Goal: Task Accomplishment & Management: Manage account settings

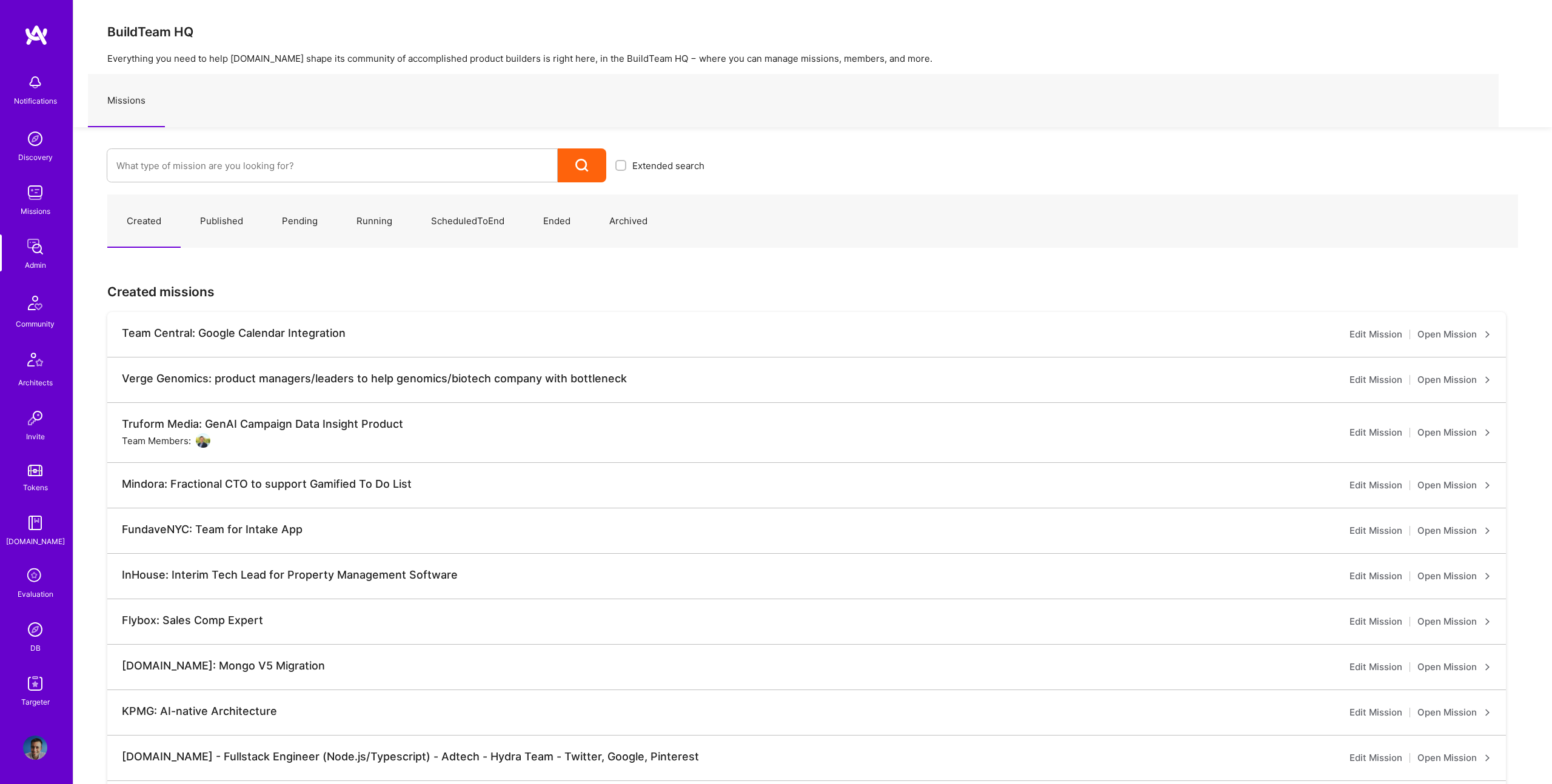
click at [25, 751] on img at bounding box center [35, 748] width 24 height 24
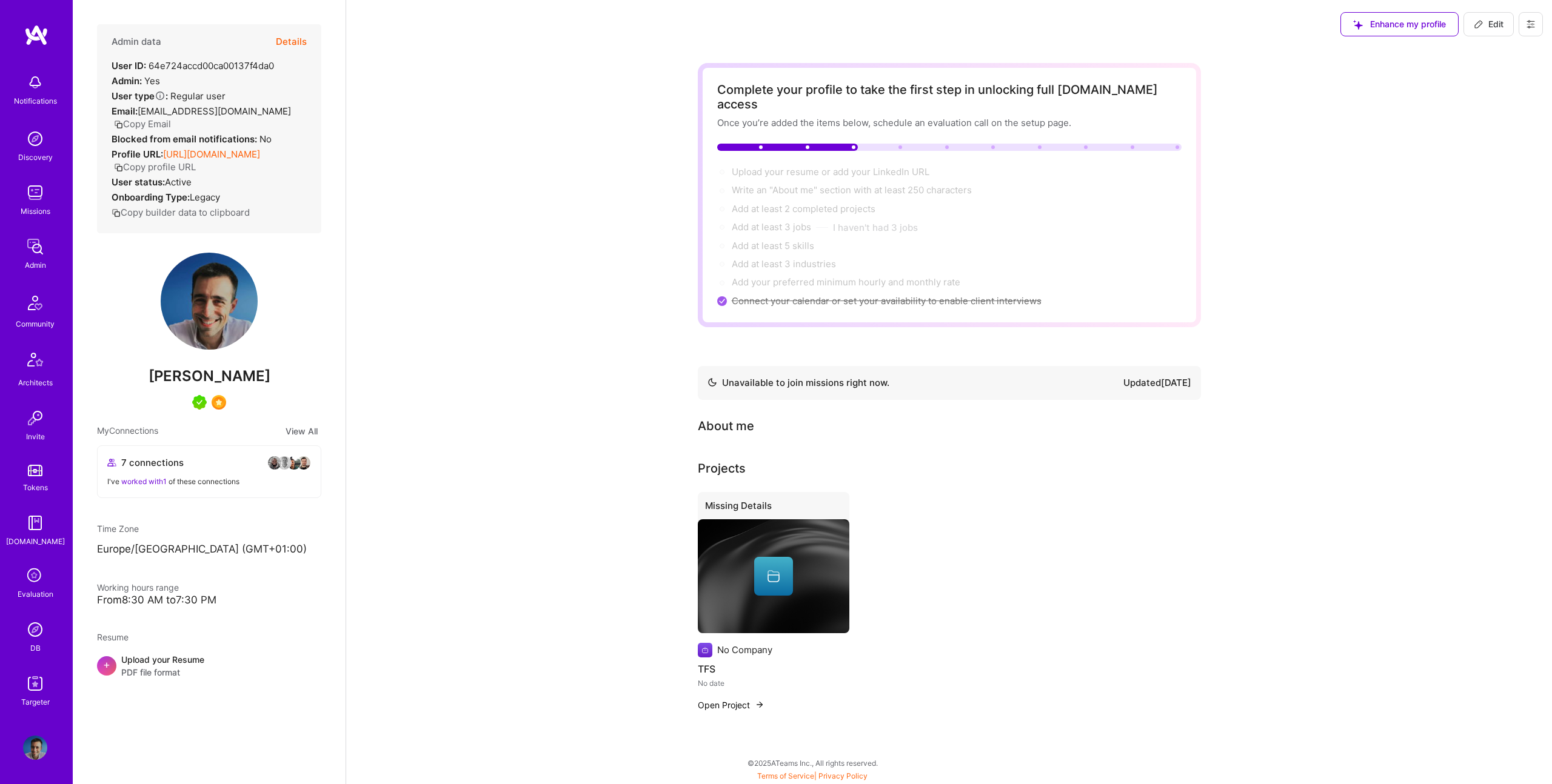
click at [298, 41] on button "Details" at bounding box center [291, 42] width 31 height 35
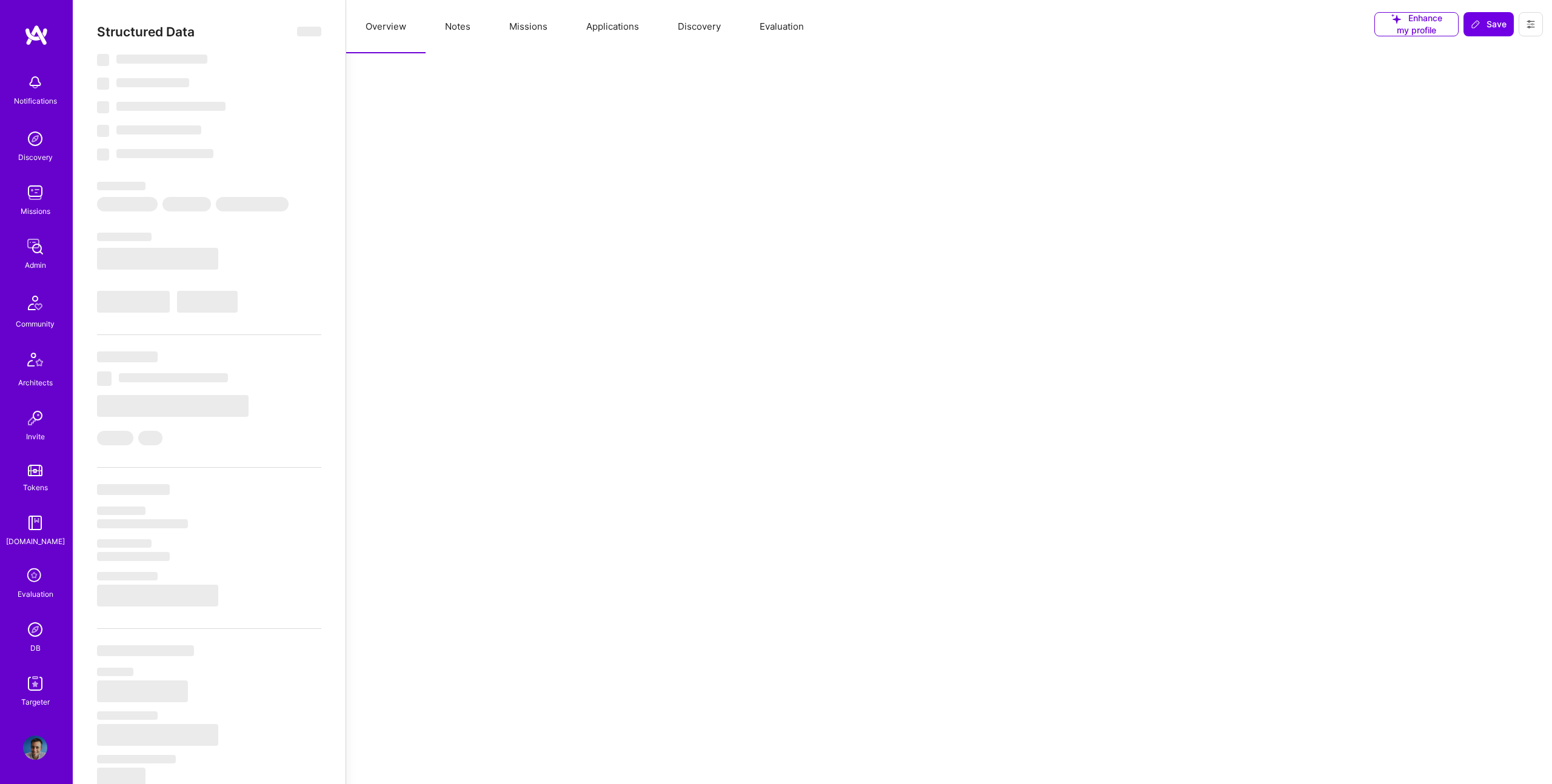
select select "Not Available"
select select "1 Month"
select select "5"
select select "7"
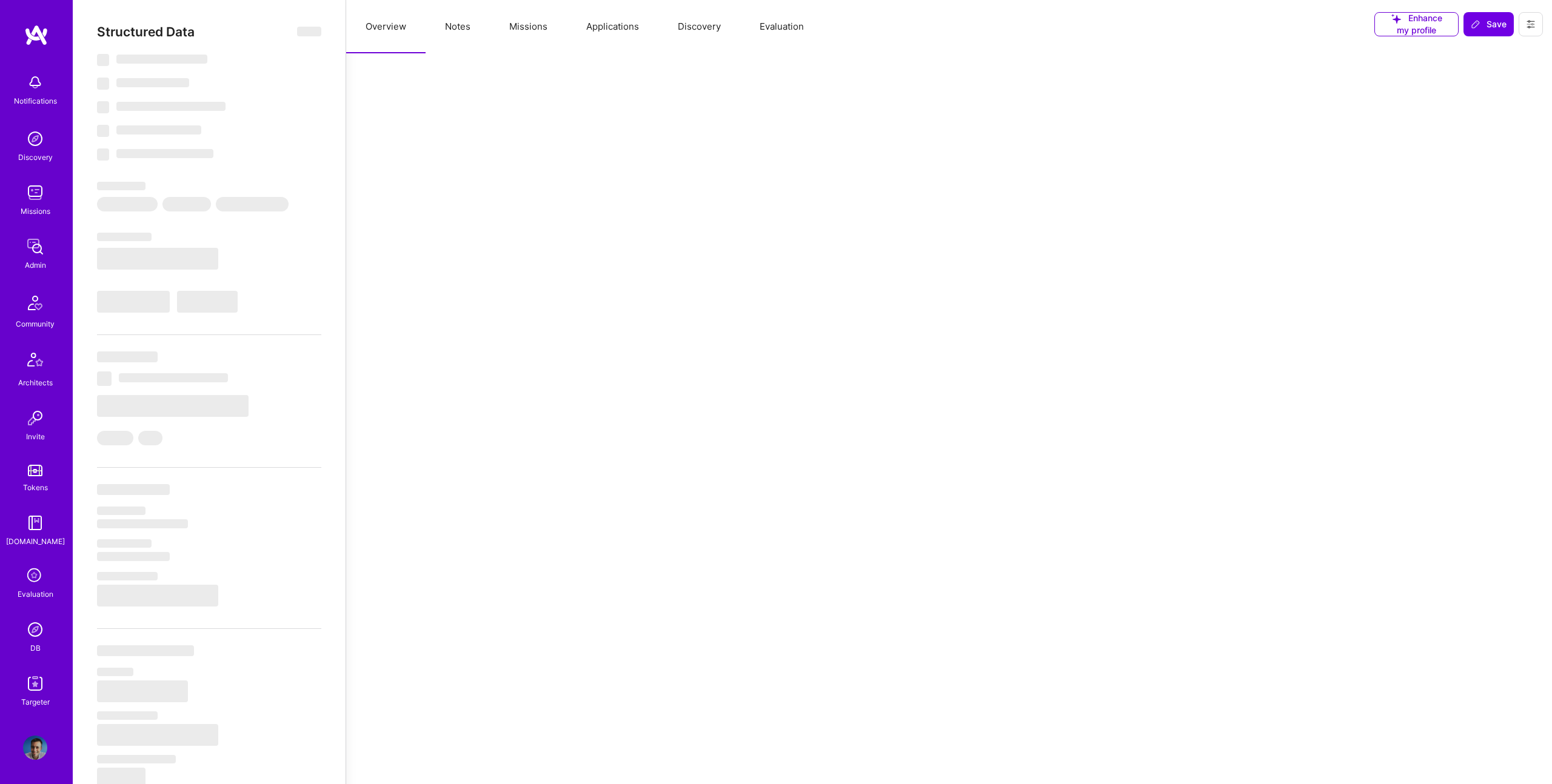
select select "7"
select select "US"
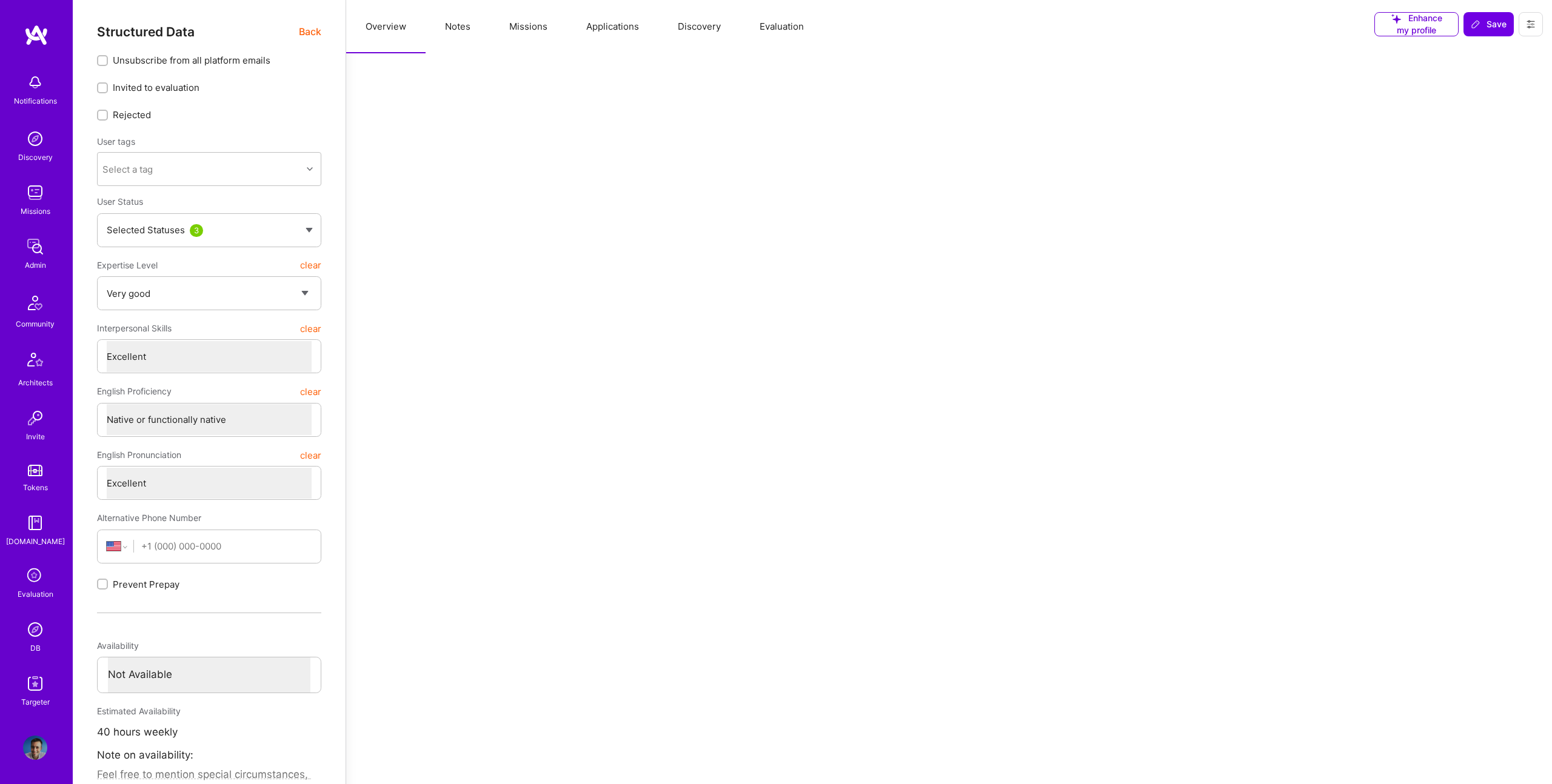
click at [1531, 28] on icon at bounding box center [1531, 24] width 9 height 9
click at [1480, 114] on button "Settings" at bounding box center [1487, 113] width 112 height 31
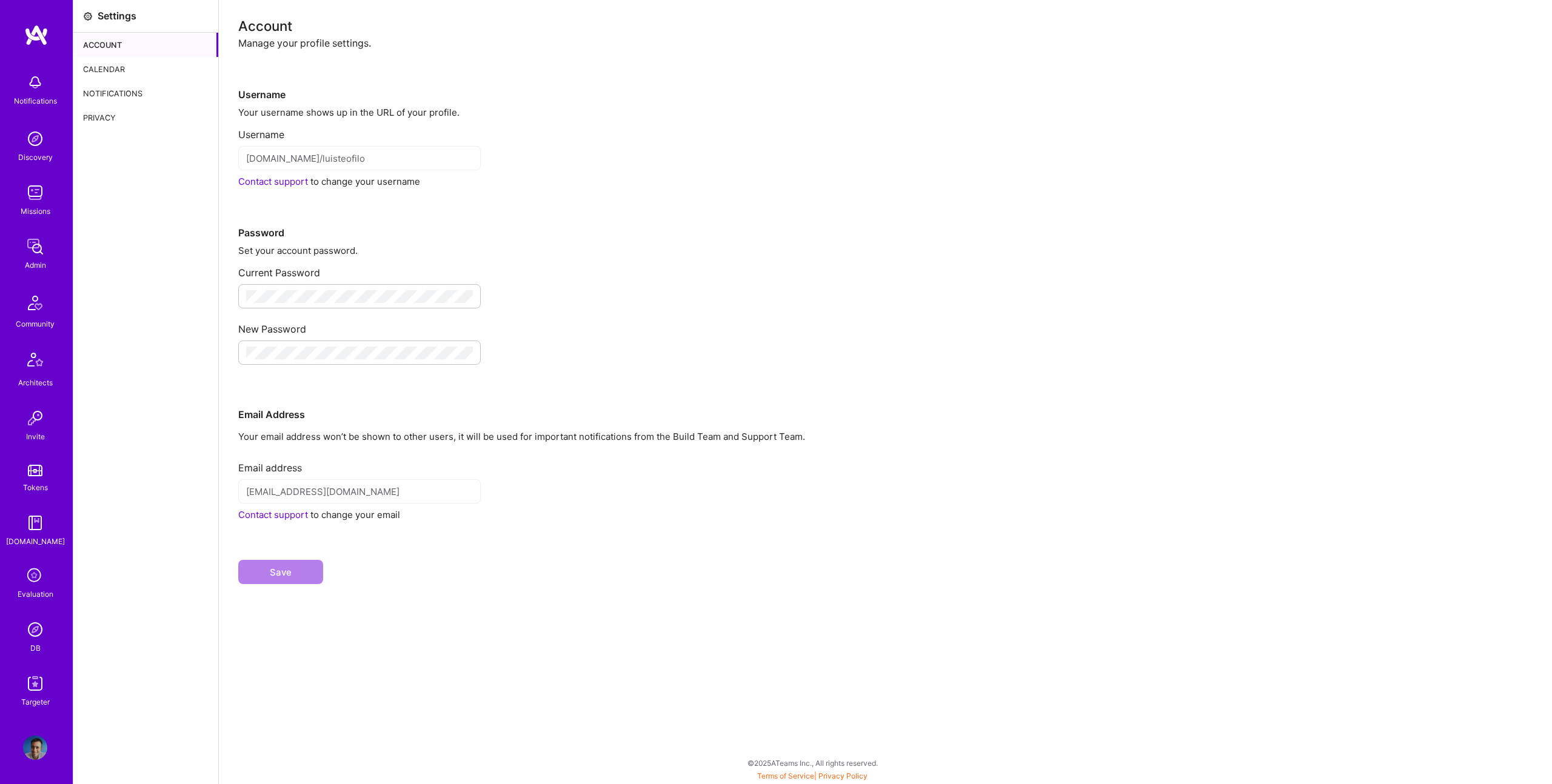
click at [108, 71] on div "Calendar" at bounding box center [146, 69] width 145 height 24
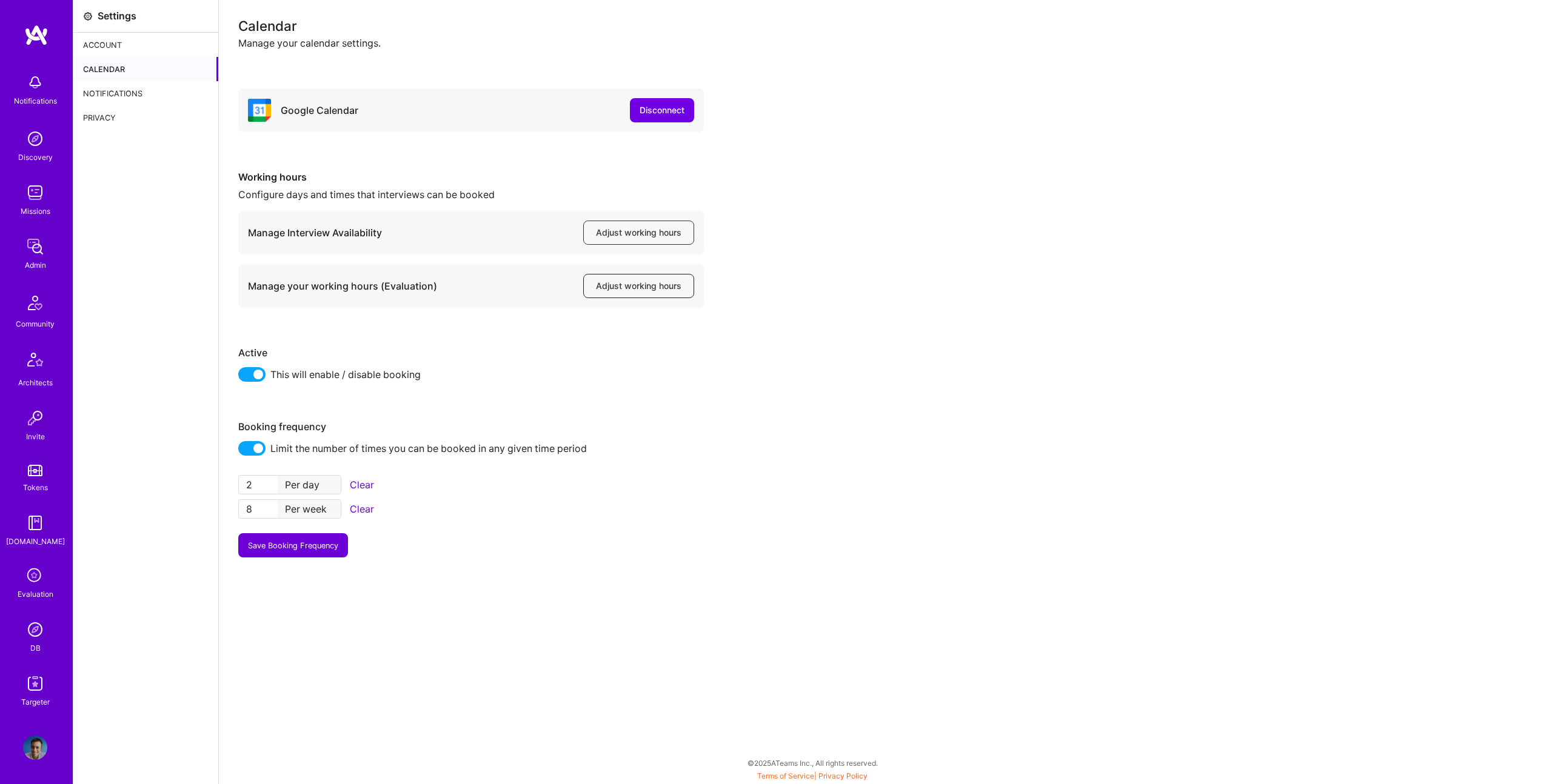
click at [650, 285] on span "Adjust working hours" at bounding box center [639, 286] width 86 height 12
click at [262, 507] on input "8" at bounding box center [258, 509] width 39 height 19
type input "5"
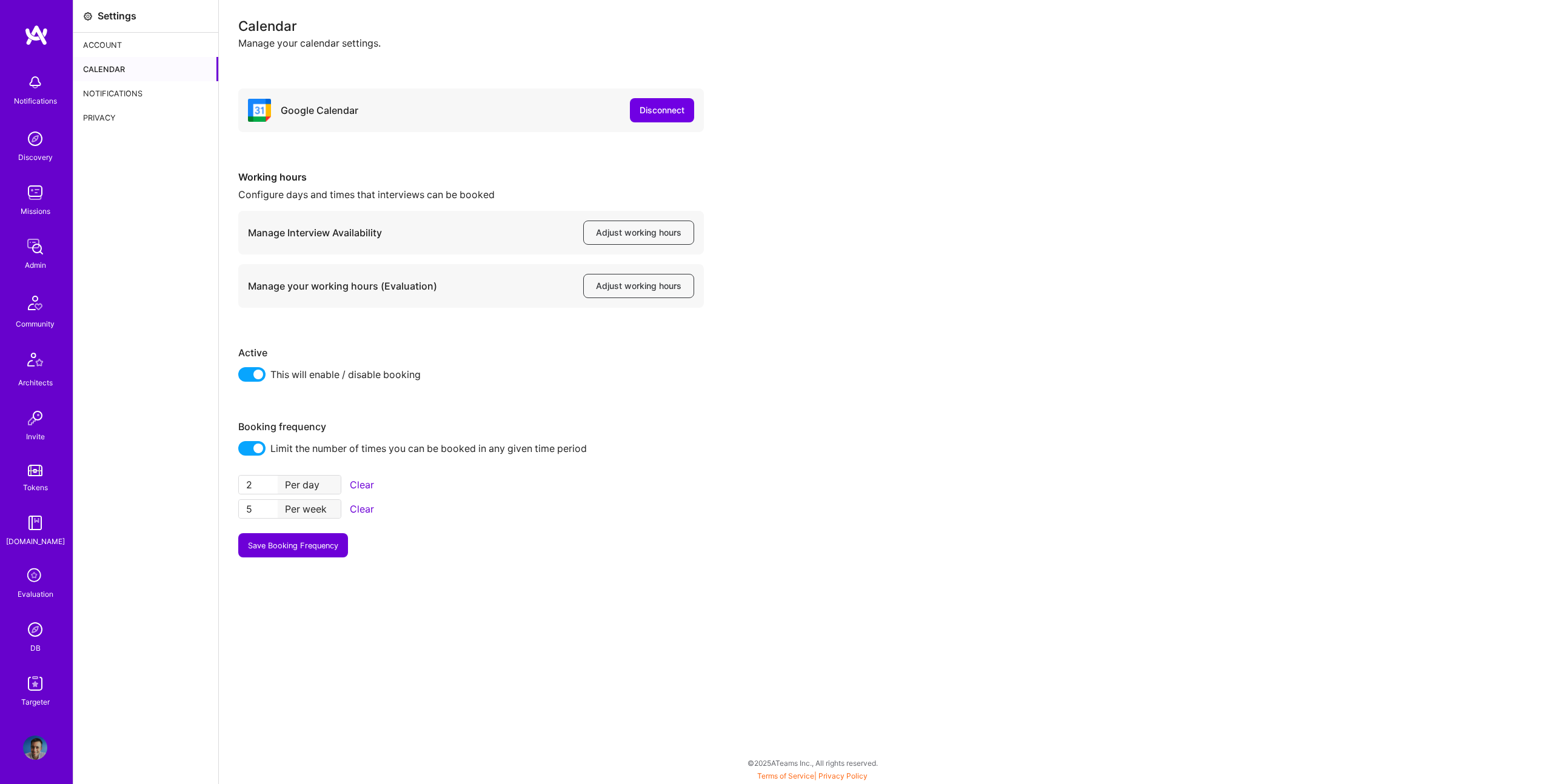
click at [715, 533] on div "Google Calendar Disconnect Working hours Configure days and times that intervie…" at bounding box center [885, 323] width 1294 height 469
click at [808, 452] on div "Google Calendar Disconnect Working hours Configure days and times that intervie…" at bounding box center [885, 323] width 1294 height 469
click at [135, 101] on div "Notifications" at bounding box center [146, 93] width 145 height 24
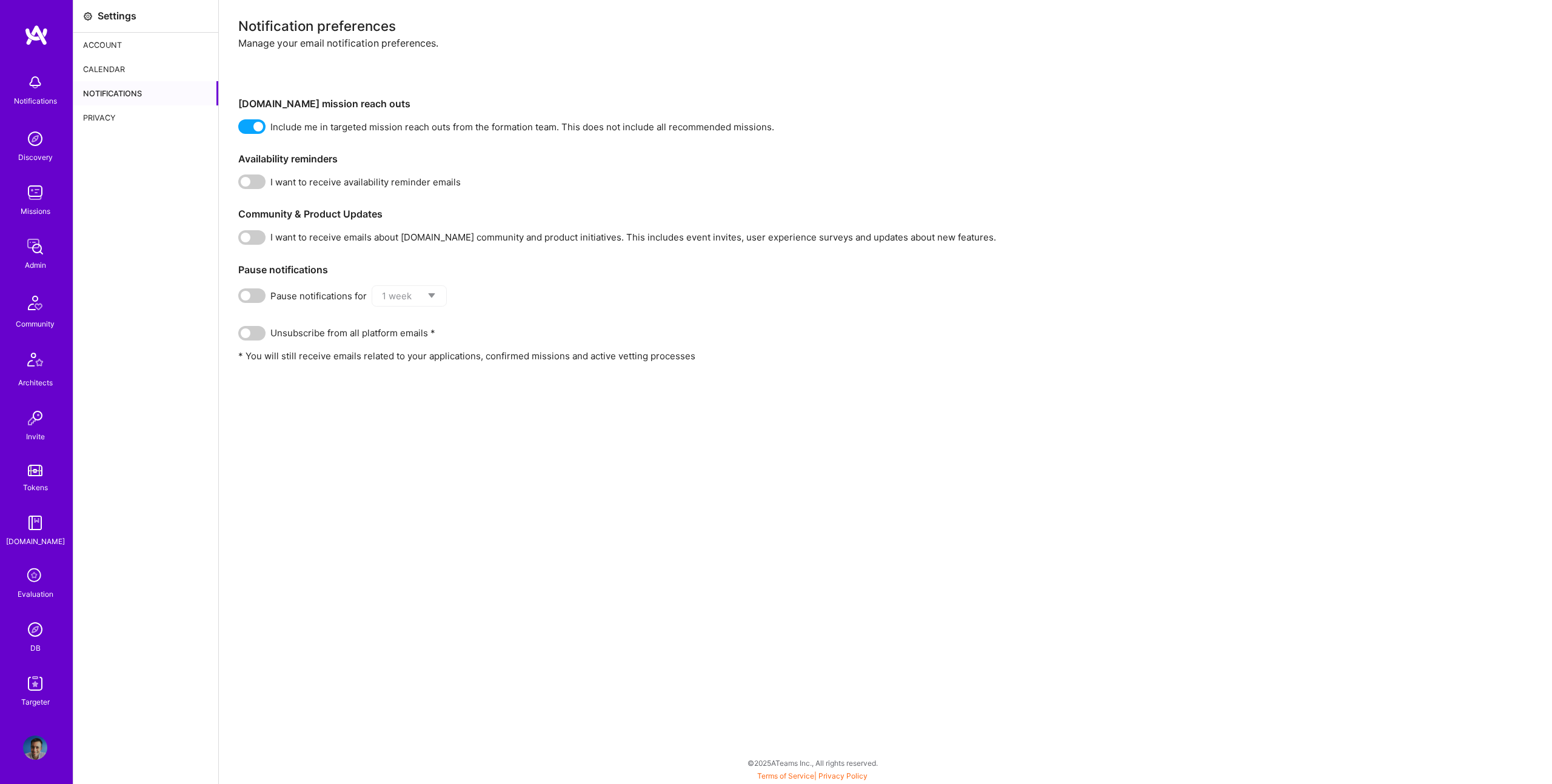
click at [131, 55] on div "Account" at bounding box center [146, 45] width 145 height 24
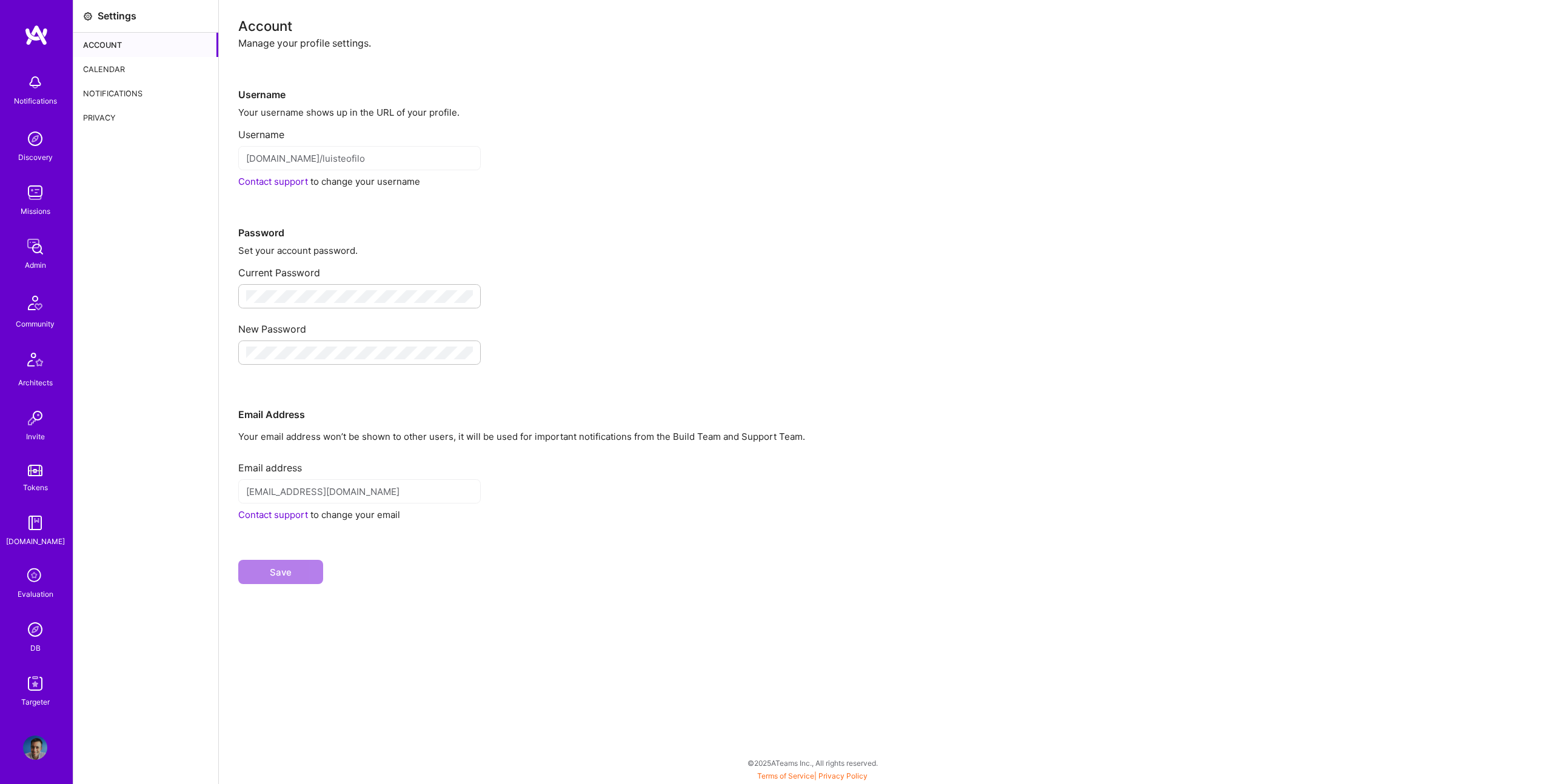
drag, startPoint x: 116, startPoint y: 95, endPoint x: 111, endPoint y: 83, distance: 13.0
click at [116, 95] on div "Notifications" at bounding box center [146, 93] width 145 height 24
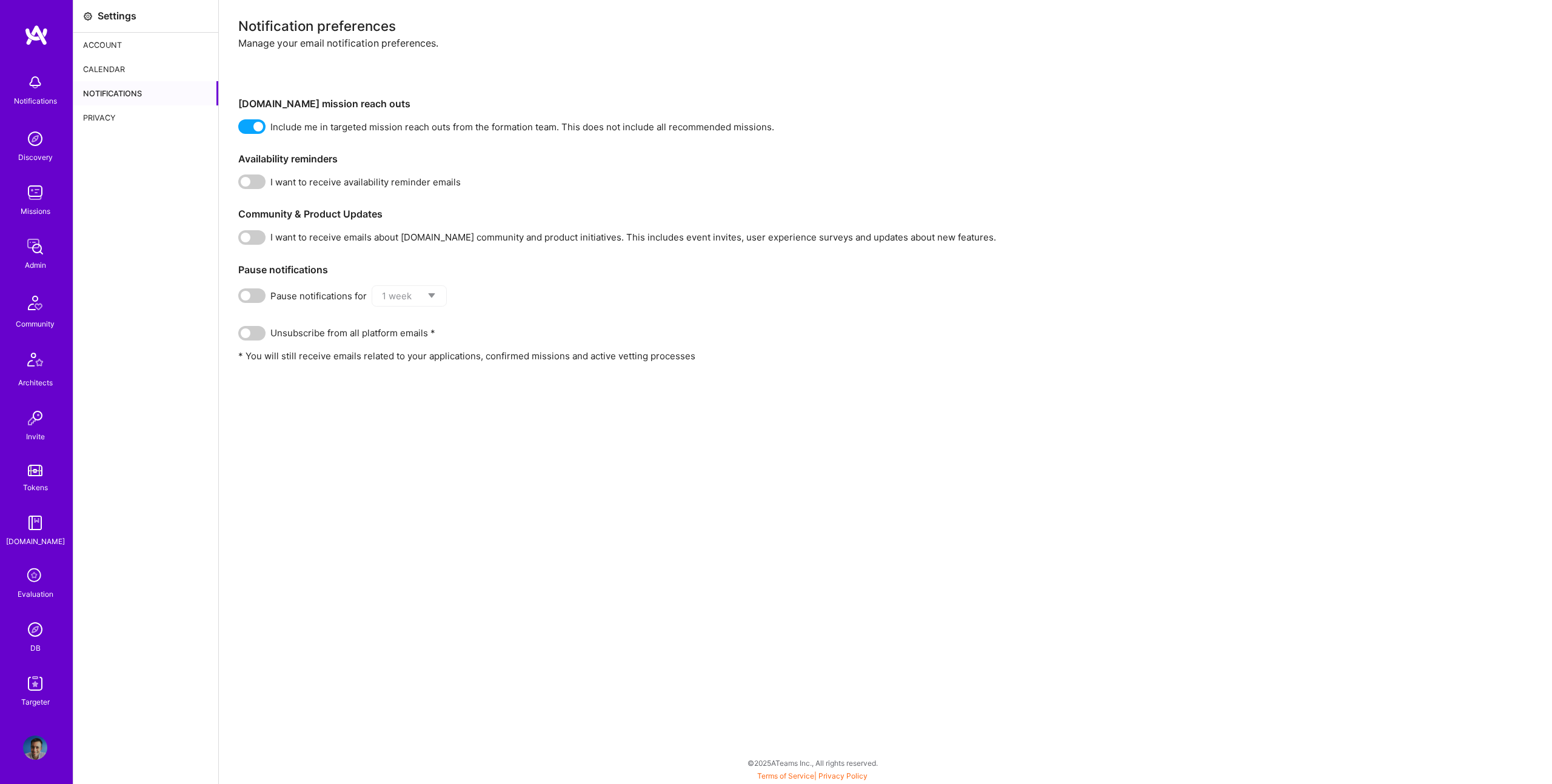
click at [100, 61] on div "Calendar" at bounding box center [146, 69] width 145 height 24
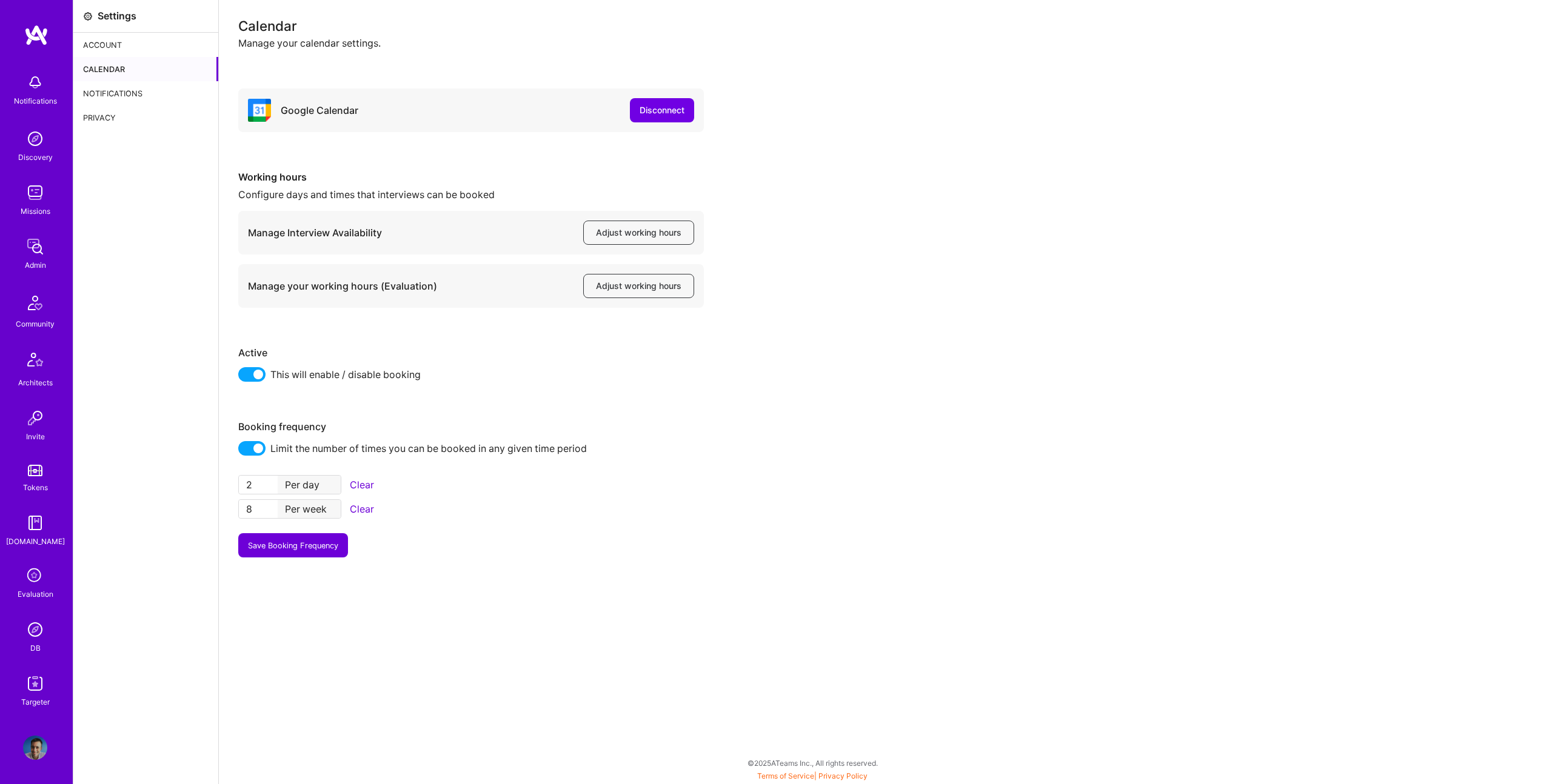
click at [234, 507] on div "Calendar Manage your calendar settings. Google Calendar Disconnect Working hour…" at bounding box center [885, 392] width 1333 height 784
click at [249, 506] on input "8" at bounding box center [258, 509] width 39 height 19
drag, startPoint x: 246, startPoint y: 509, endPoint x: 220, endPoint y: 505, distance: 26.3
click at [217, 504] on div "Settings Account Calendar Notifications Privacy Calendar Manage your calendar s…" at bounding box center [812, 392] width 1478 height 784
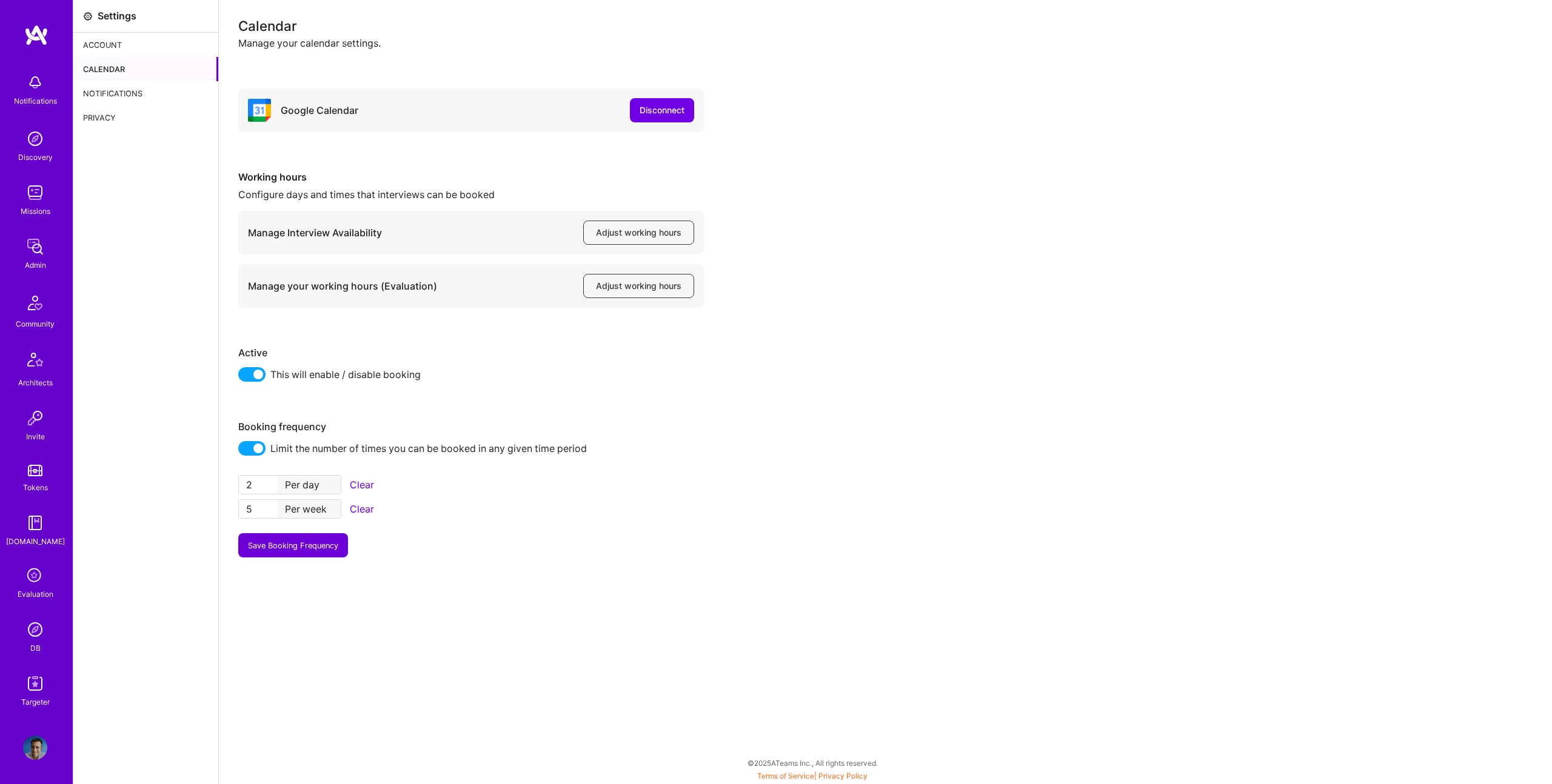
type input "5"
click at [287, 545] on button "Save Booking Frequency" at bounding box center [293, 546] width 110 height 24
click at [649, 227] on span "Adjust working hours" at bounding box center [639, 232] width 86 height 12
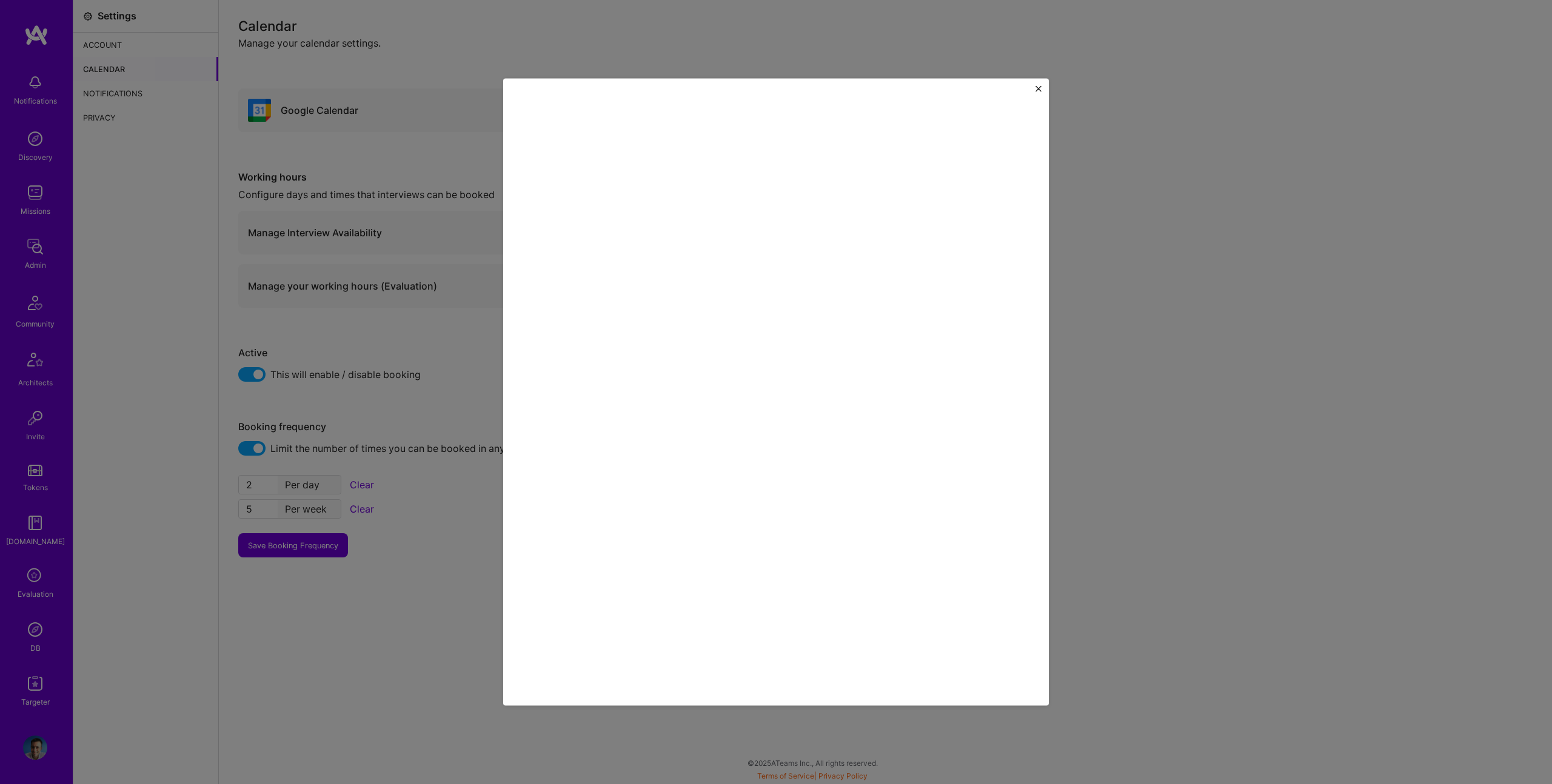
click at [386, 212] on div at bounding box center [776, 392] width 1552 height 784
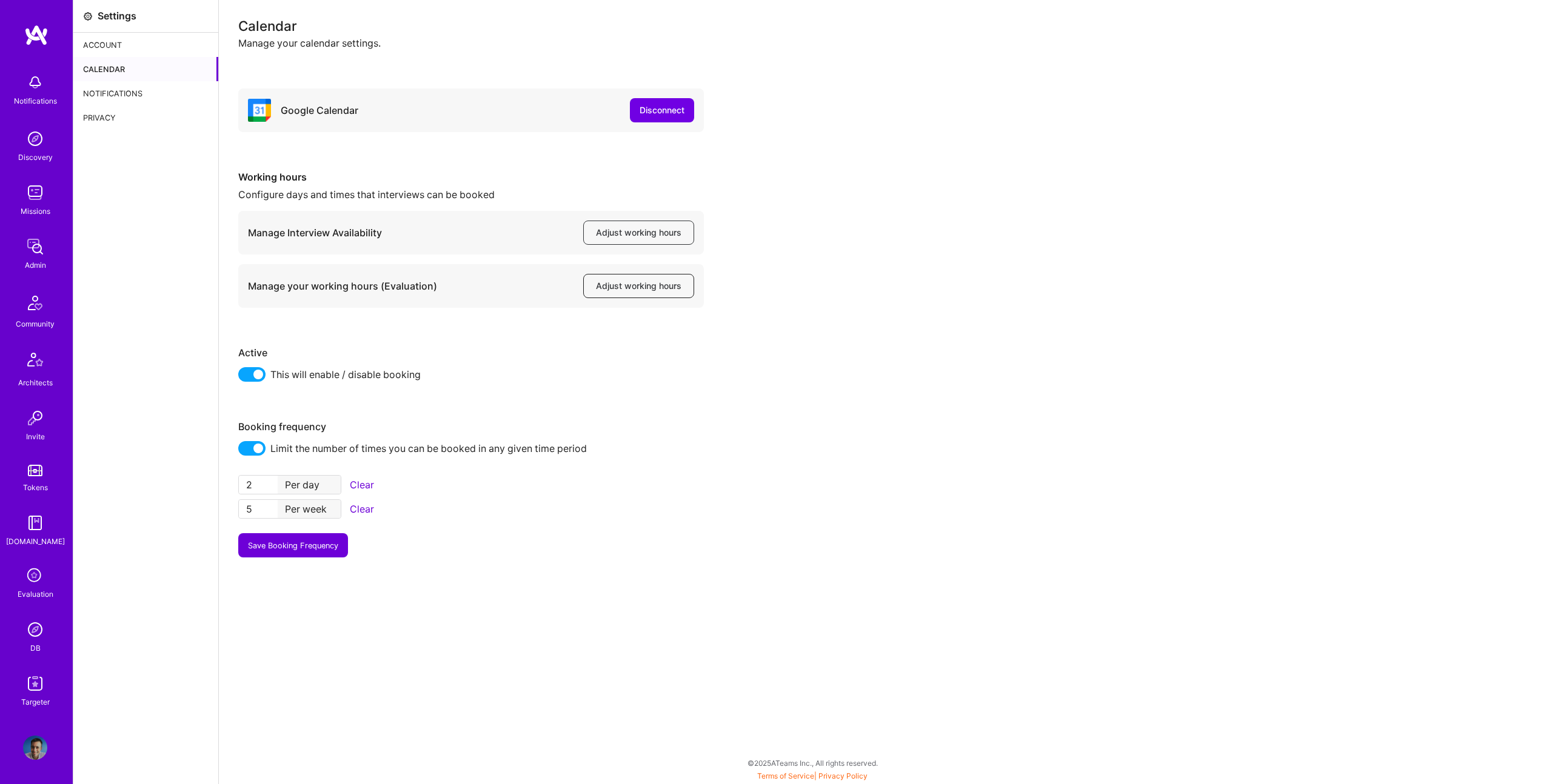
click at [622, 289] on span "Adjust working hours" at bounding box center [639, 286] width 86 height 12
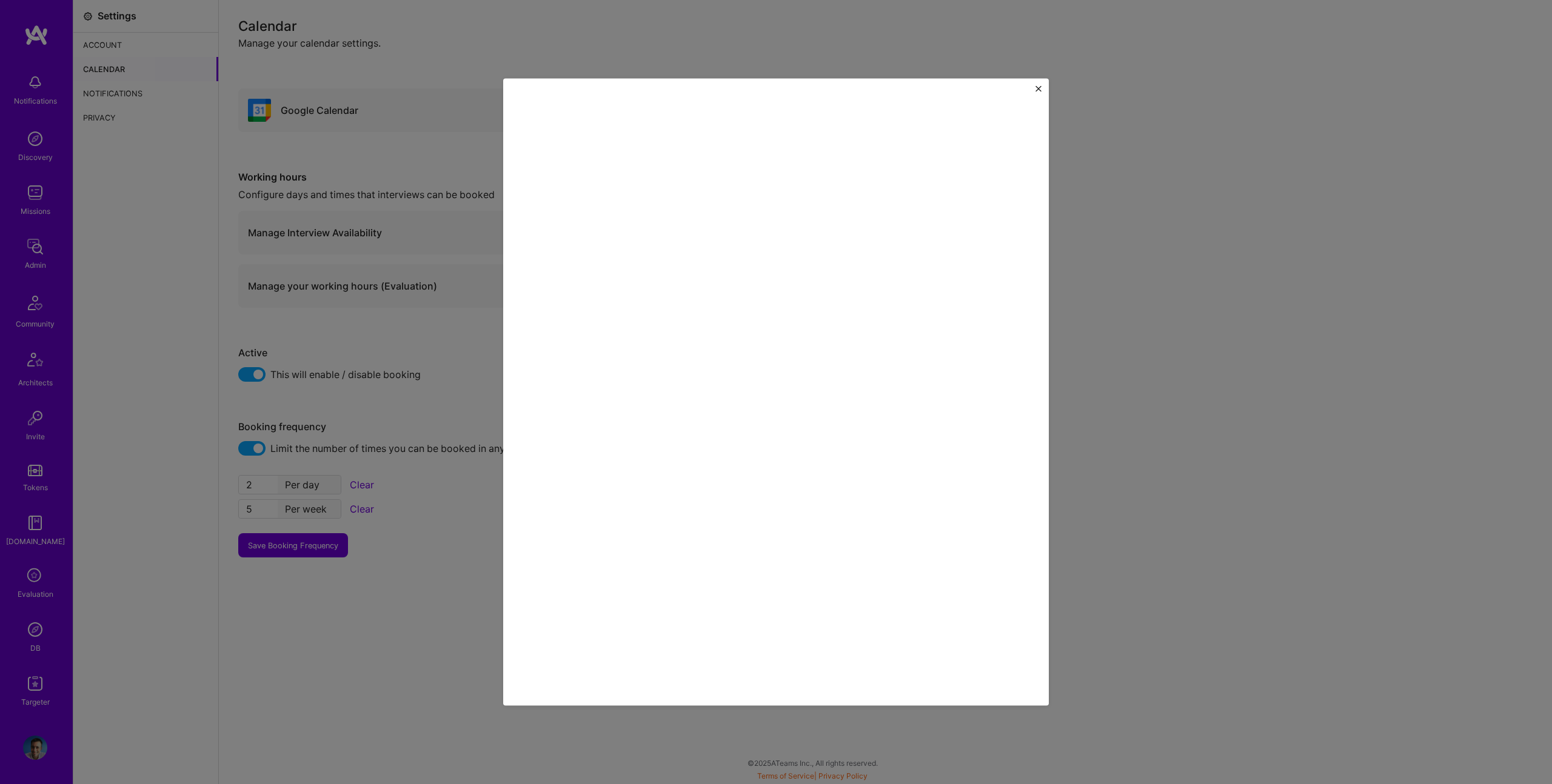
click at [361, 285] on div at bounding box center [776, 392] width 1552 height 784
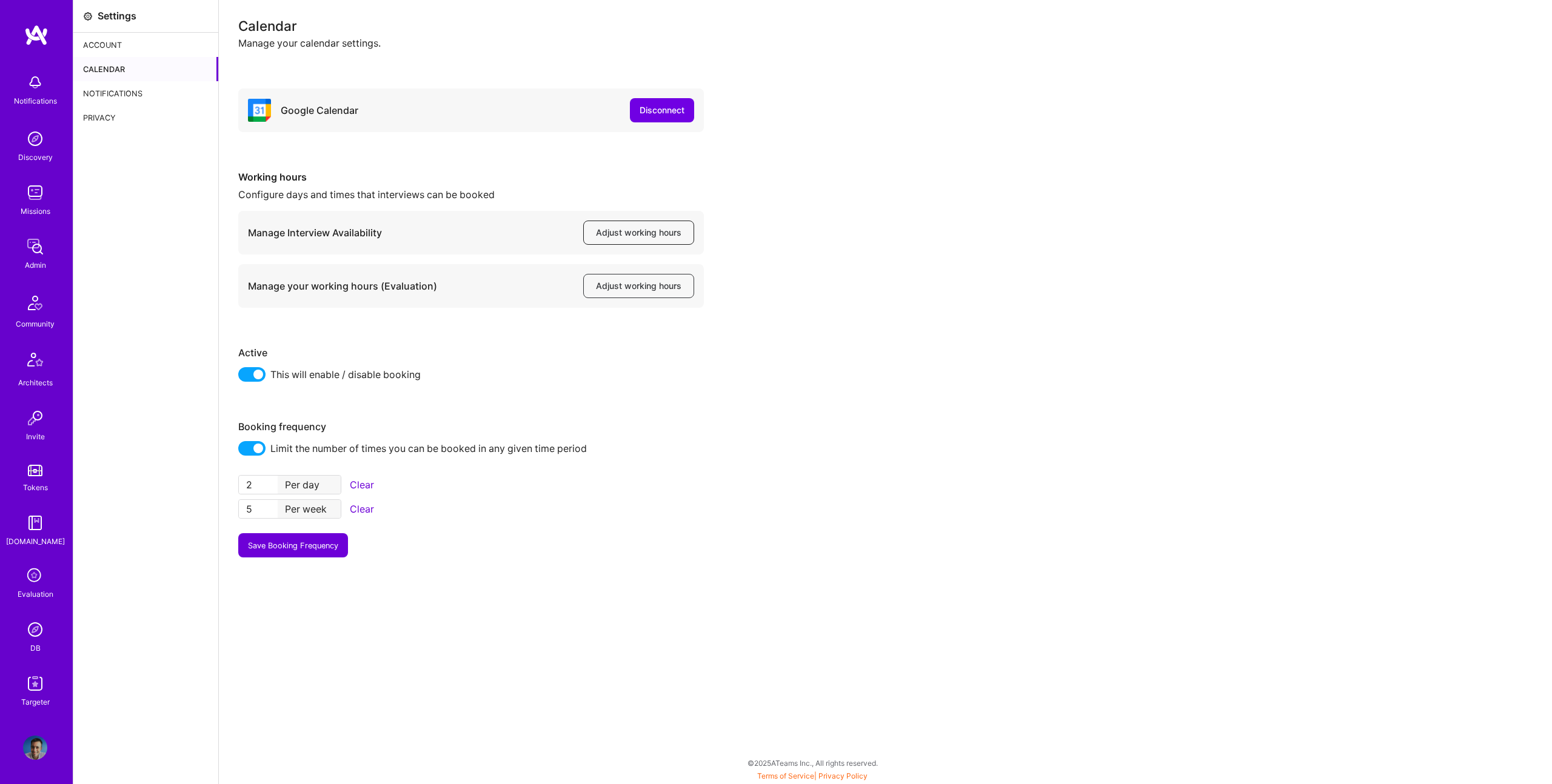
click at [659, 231] on span "Adjust working hours" at bounding box center [639, 232] width 86 height 12
click at [671, 218] on div "Manage Interview Availability Adjust working hours" at bounding box center [471, 232] width 466 height 44
click at [671, 235] on span "Adjust working hours" at bounding box center [639, 232] width 86 height 12
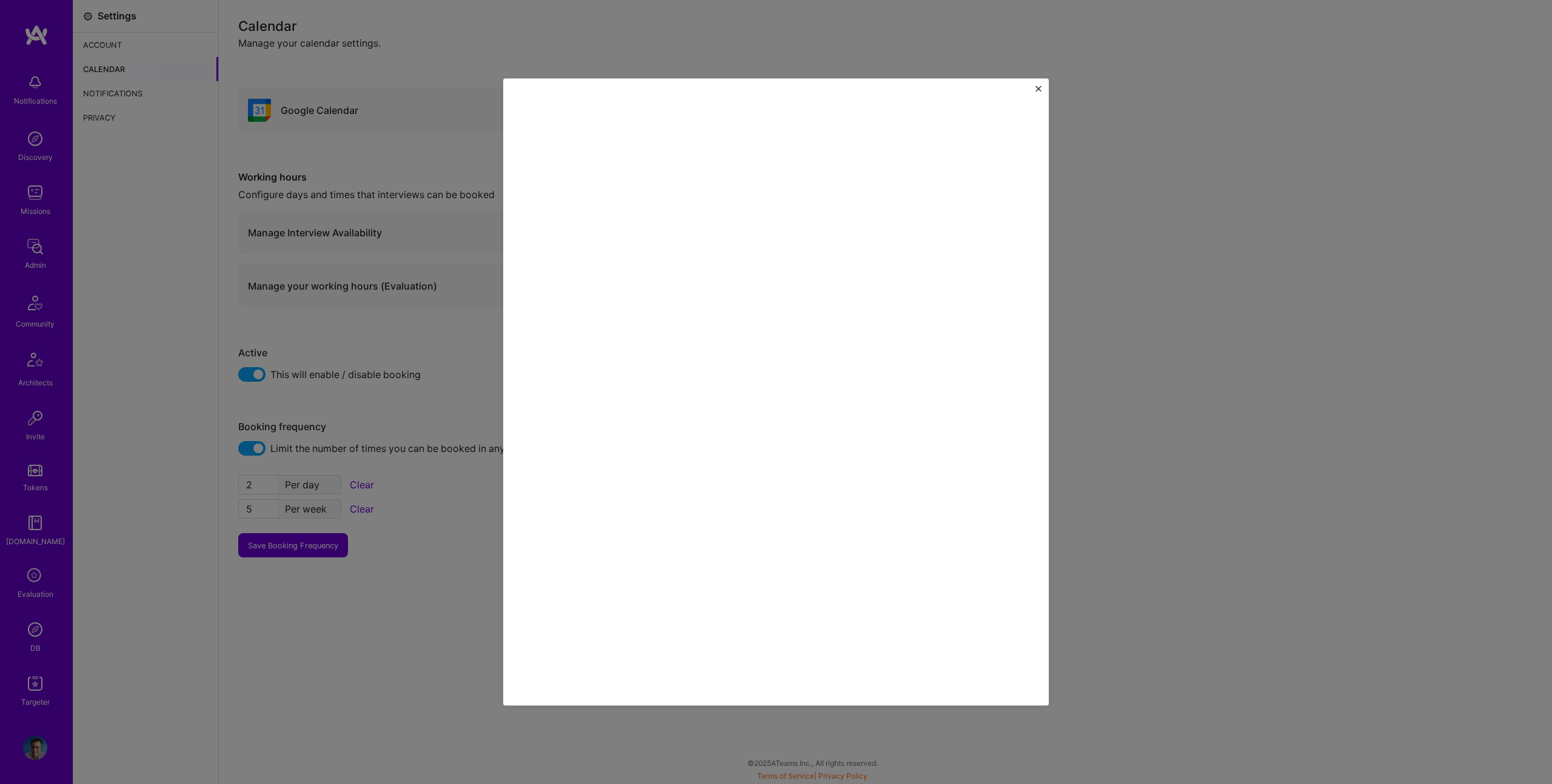
click at [415, 155] on div at bounding box center [776, 392] width 1552 height 784
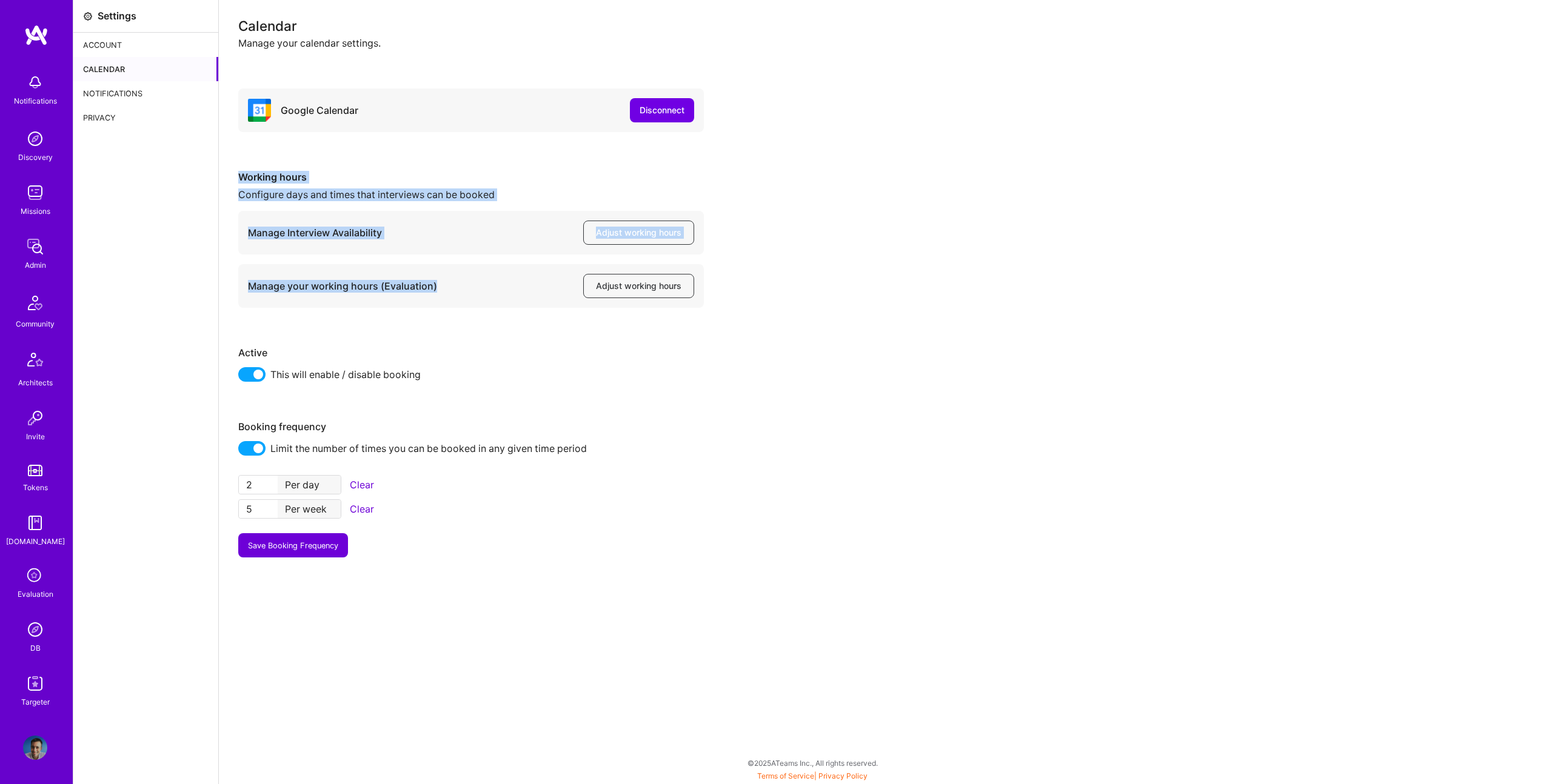
drag, startPoint x: 713, startPoint y: 170, endPoint x: 334, endPoint y: 278, distance: 394.1
click at [282, 294] on div "Google Calendar Disconnect Working hours Configure days and times that intervie…" at bounding box center [885, 323] width 1294 height 469
click at [746, 174] on div "Google Calendar Disconnect Working hours Configure days and times that intervie…" at bounding box center [885, 323] width 1294 height 469
click at [638, 161] on div "Google Calendar Disconnect Working hours Configure days and times that intervie…" at bounding box center [885, 323] width 1294 height 469
